Goal: Check status

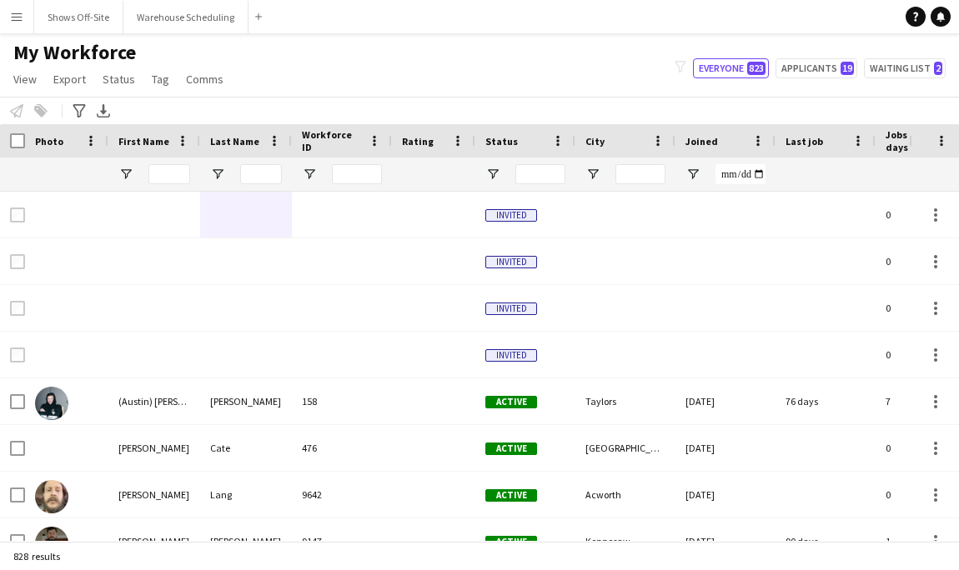
click at [7, 22] on button "Menu" at bounding box center [16, 16] width 33 height 33
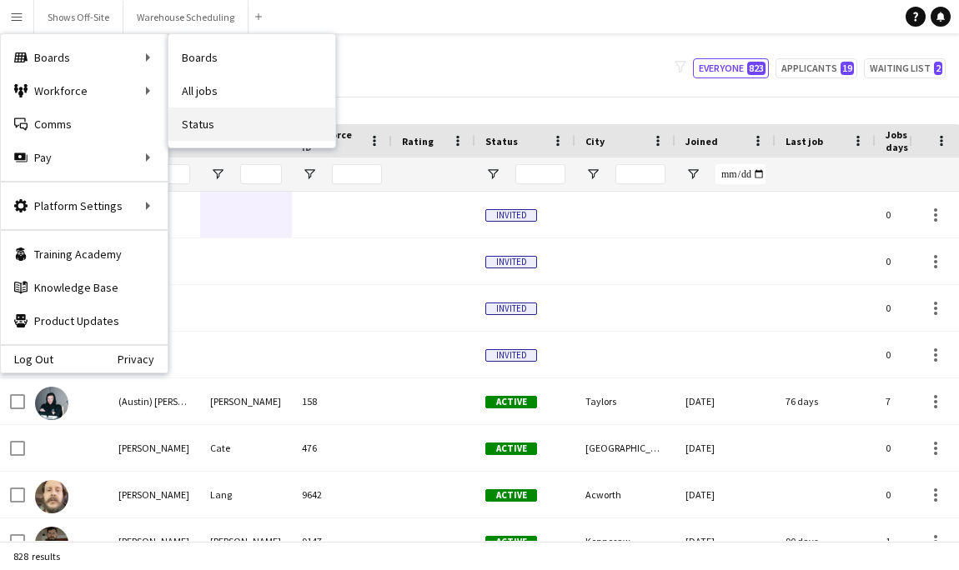
click at [225, 128] on link "Status" at bounding box center [251, 124] width 167 height 33
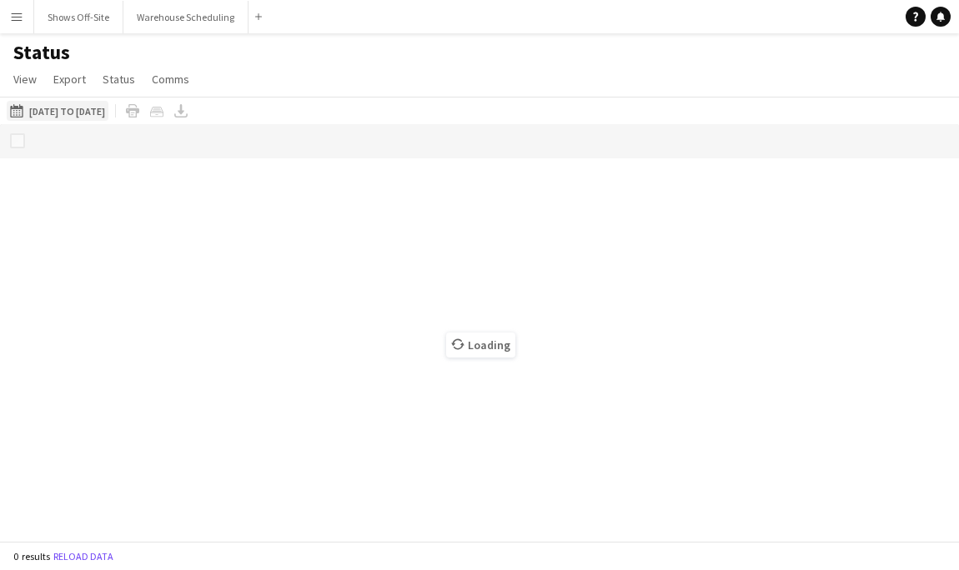
click at [108, 108] on button "[DATE] to [DATE] [DATE] to [DATE]" at bounding box center [58, 111] width 102 height 20
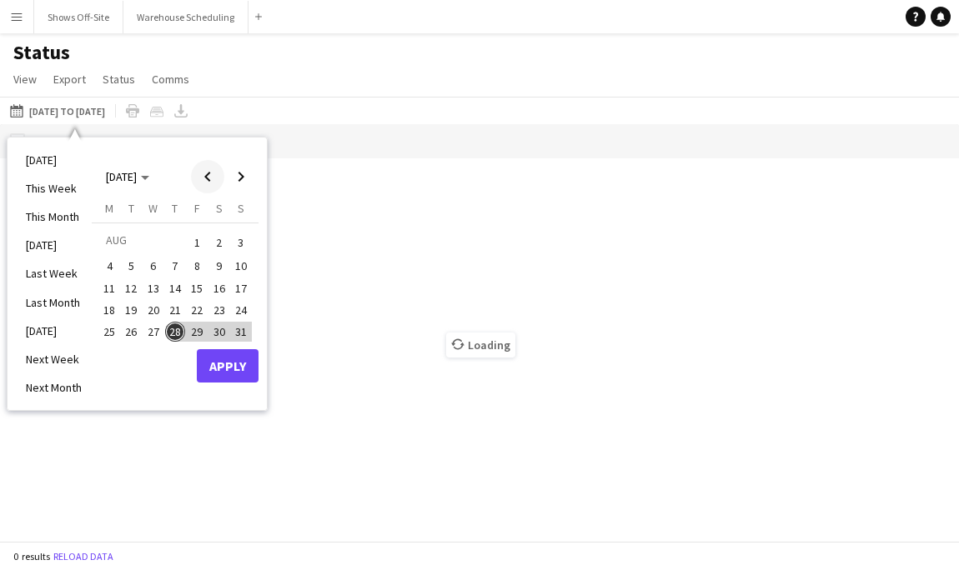
click at [211, 188] on span "Previous month" at bounding box center [207, 176] width 33 height 33
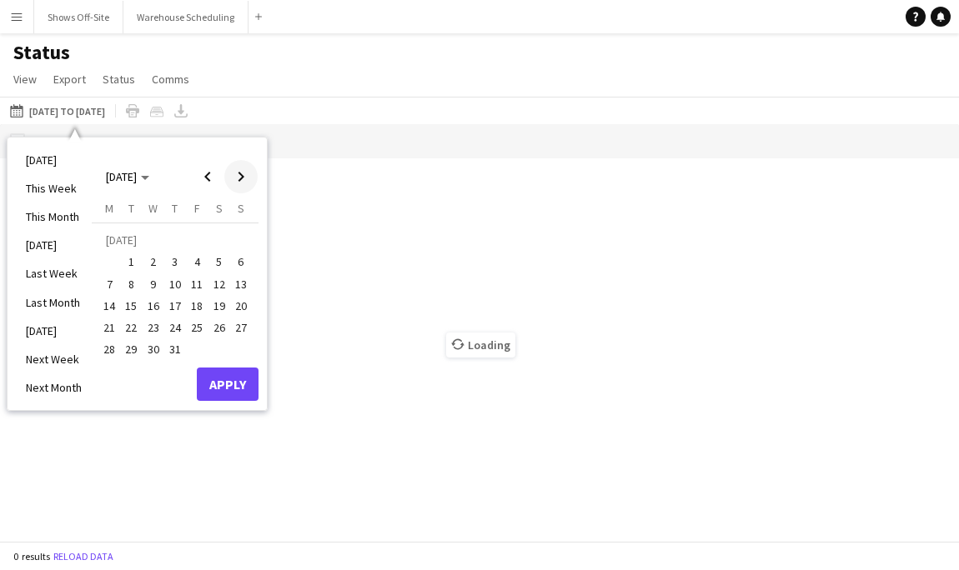
click at [249, 183] on span "Next month" at bounding box center [240, 176] width 33 height 33
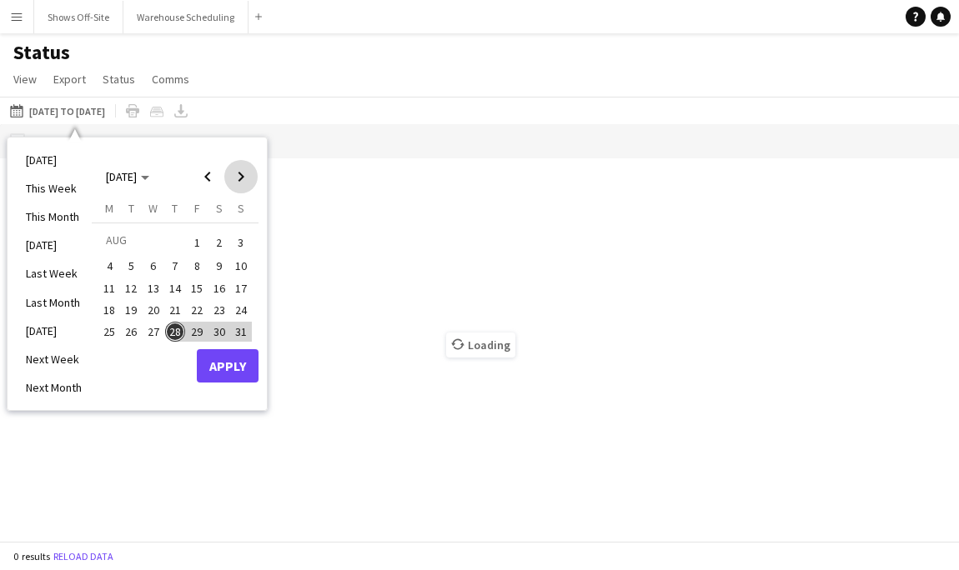
click at [249, 183] on span "Next month" at bounding box center [240, 176] width 33 height 33
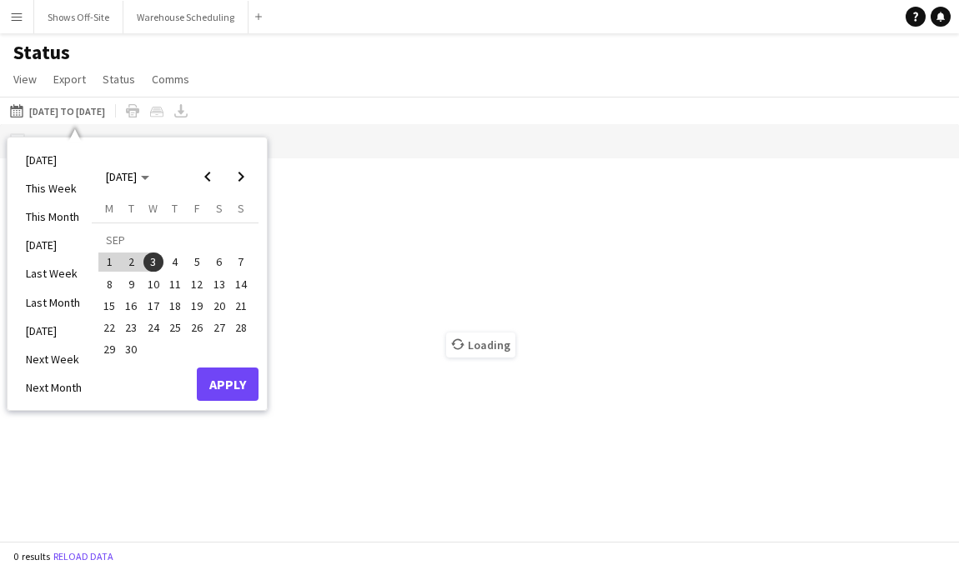
click at [107, 324] on span "22" at bounding box center [109, 328] width 20 height 20
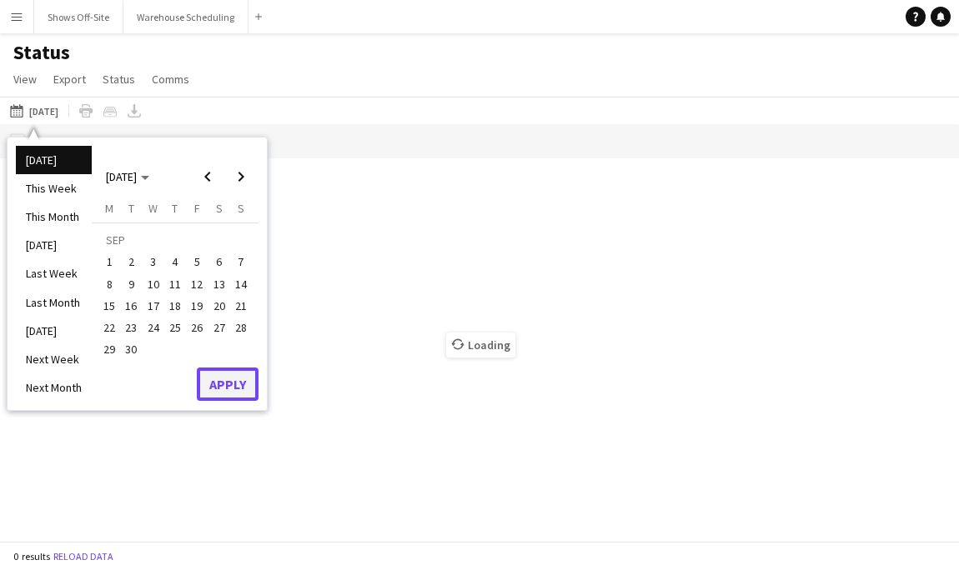
click at [216, 373] on button "Apply" at bounding box center [228, 384] width 62 height 33
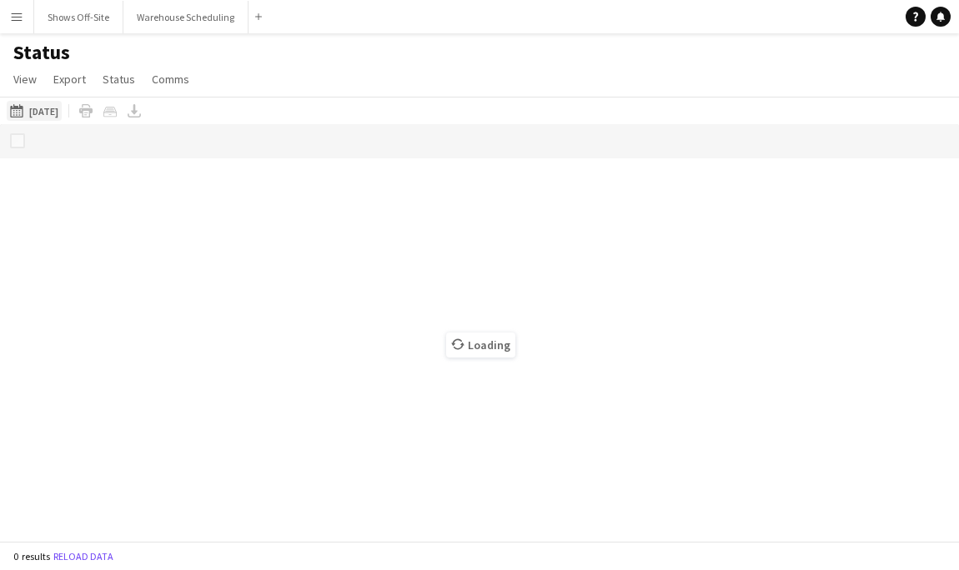
click at [56, 117] on button "[DATE] to [DATE] [DATE]" at bounding box center [34, 111] width 55 height 20
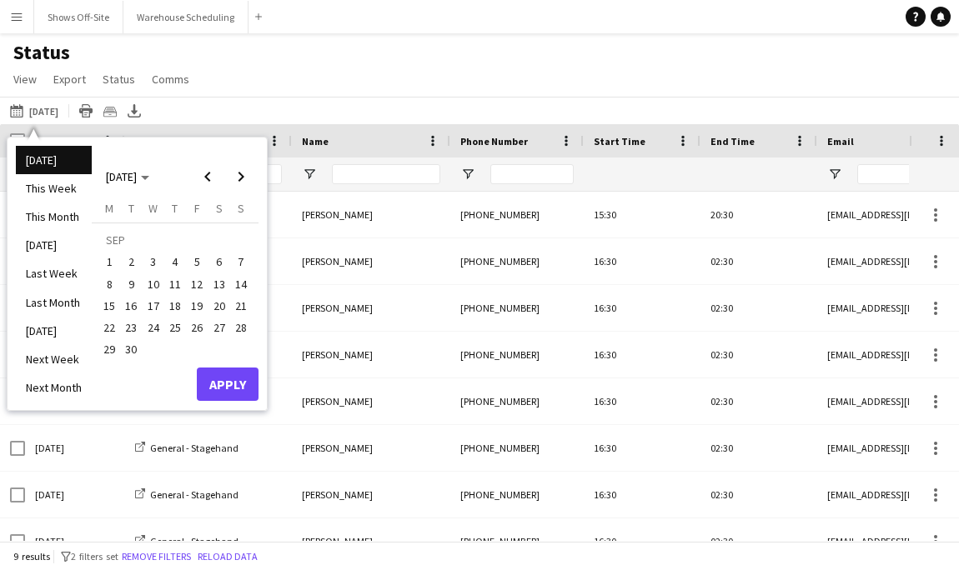
click at [113, 326] on span "22" at bounding box center [109, 328] width 20 height 20
click at [195, 377] on div "[DATE] [DATE] [DATE] M [DATE] T [DATE] W [DATE] T [DATE] F [DATE] S [DATE] S [D…" at bounding box center [175, 274] width 167 height 257
click at [218, 377] on button "Apply" at bounding box center [228, 384] width 62 height 33
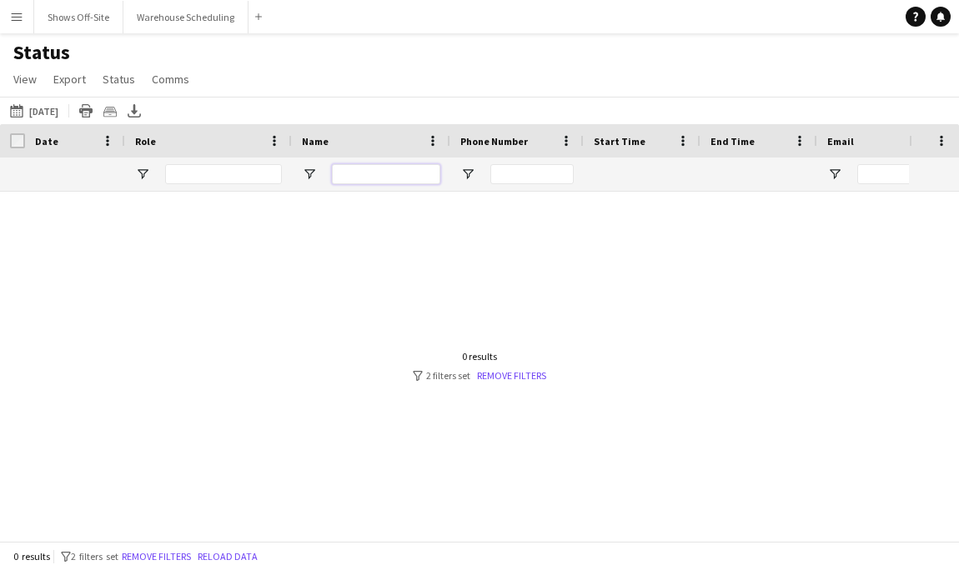
click at [362, 178] on input "Name Filter Input" at bounding box center [386, 174] width 108 height 20
type input "*****"
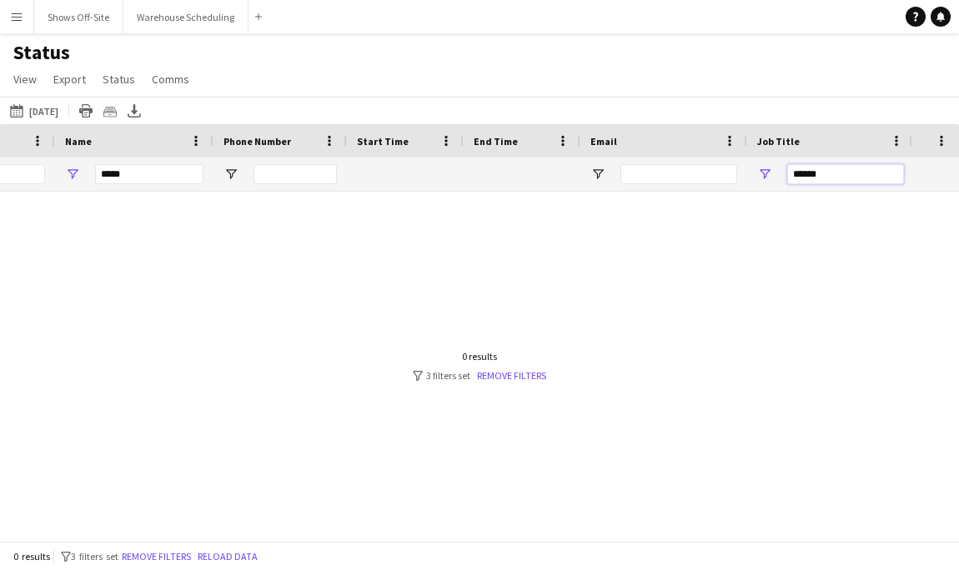
drag, startPoint x: 832, startPoint y: 180, endPoint x: 758, endPoint y: 174, distance: 73.6
click at [766, 176] on div "******" at bounding box center [830, 174] width 167 height 33
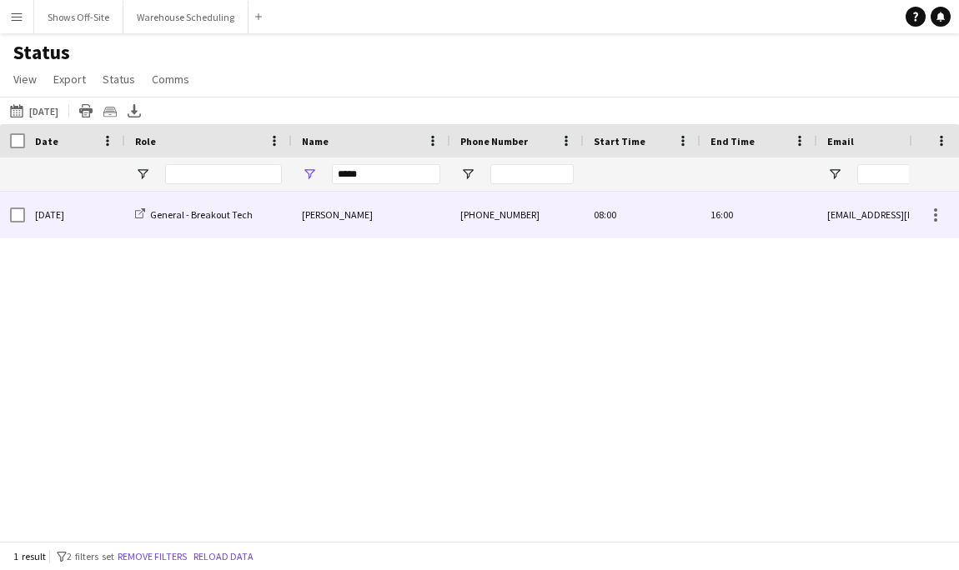
scroll to position [0, 244]
